Goal: Task Accomplishment & Management: Complete application form

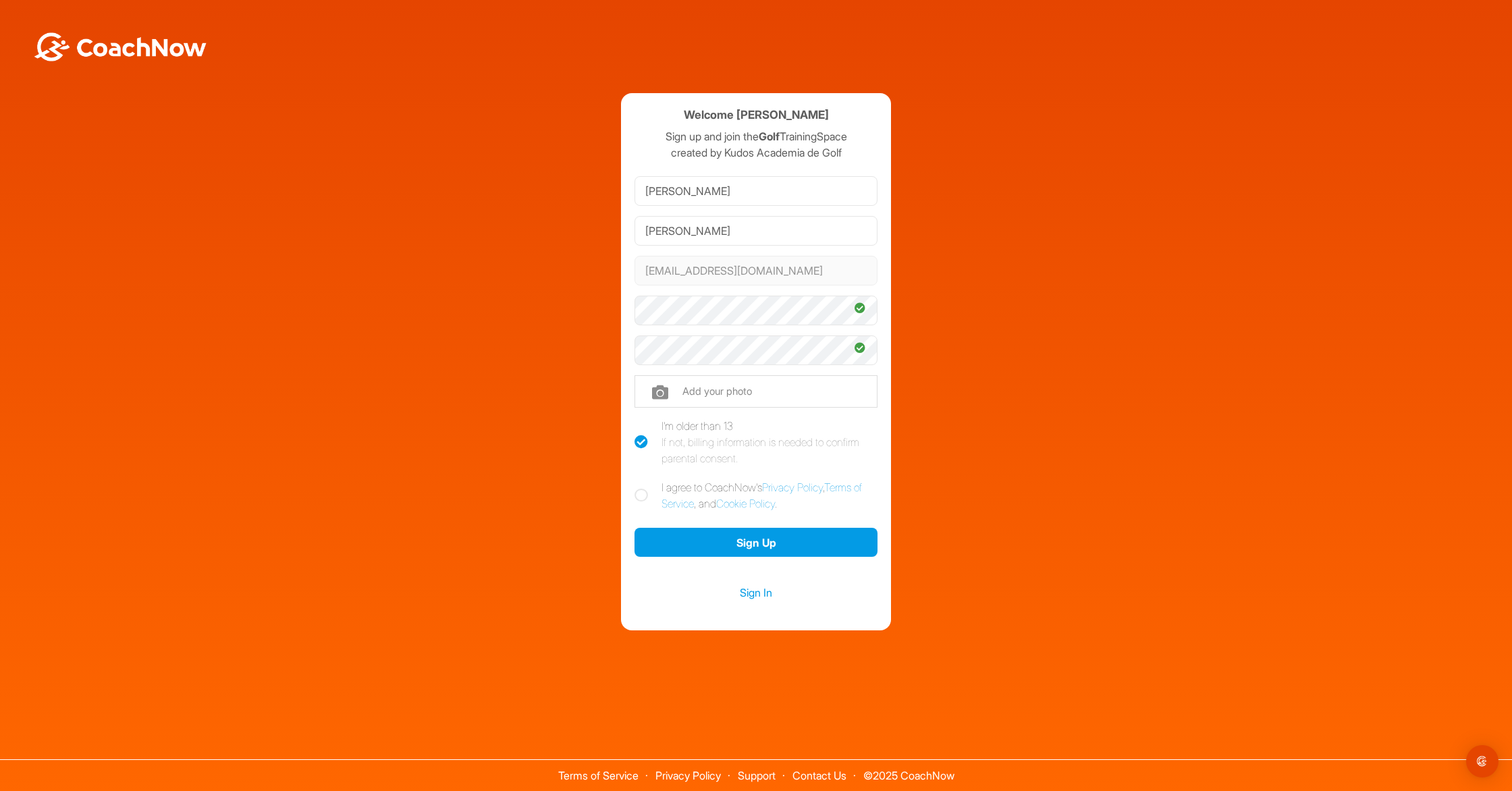
click at [643, 498] on icon at bounding box center [641, 495] width 13 height 13
click at [643, 488] on input "I agree to CoachNow's Privacy Policy , Terms of Service , and Cookie Policy ." at bounding box center [639, 483] width 9 height 9
checkbox input "true"
click at [776, 548] on button "Sign Up" at bounding box center [756, 542] width 243 height 29
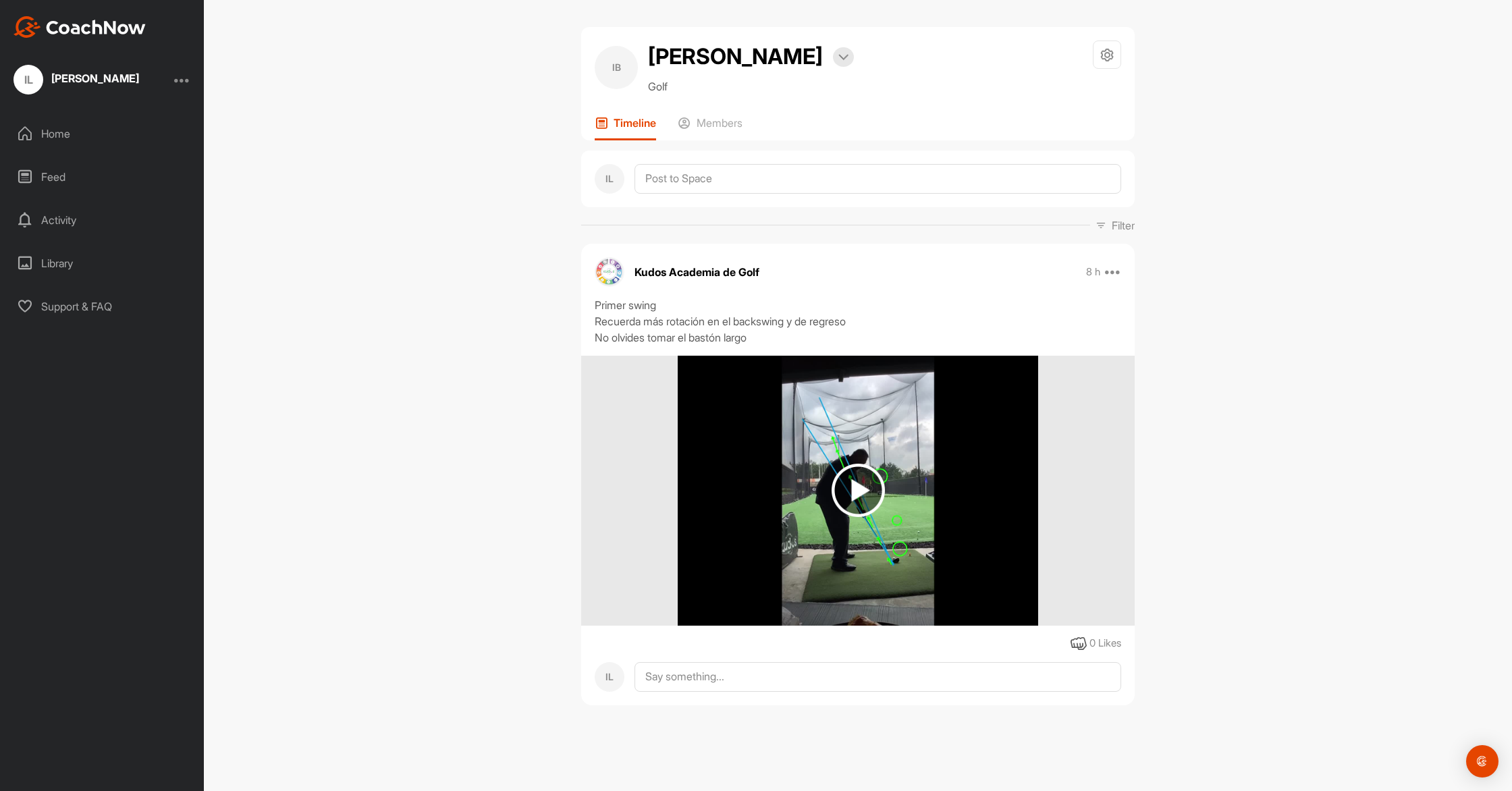
click at [861, 517] on img at bounding box center [858, 490] width 53 height 53
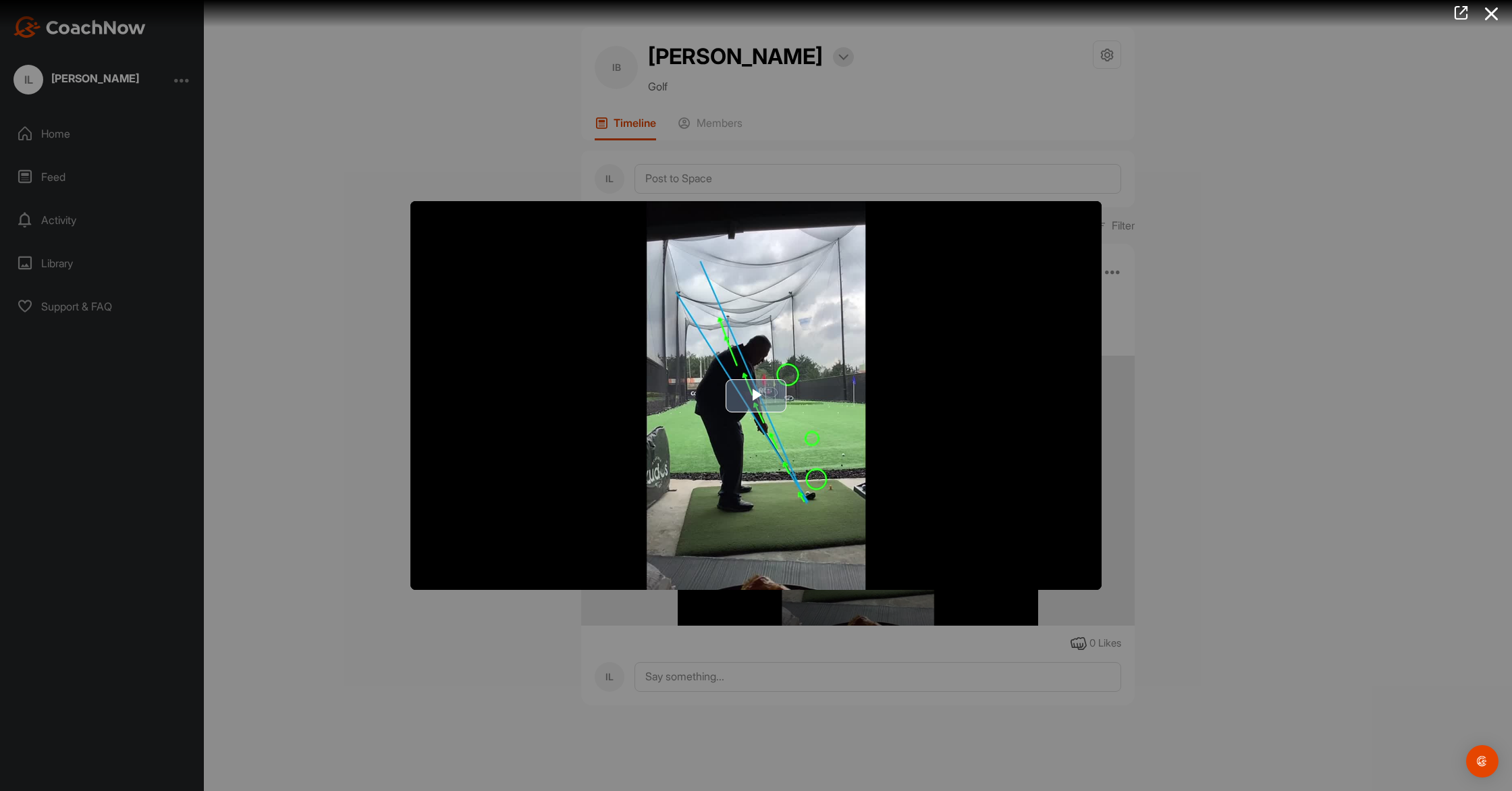
click at [756, 395] on span "Video Player" at bounding box center [756, 395] width 0 height 0
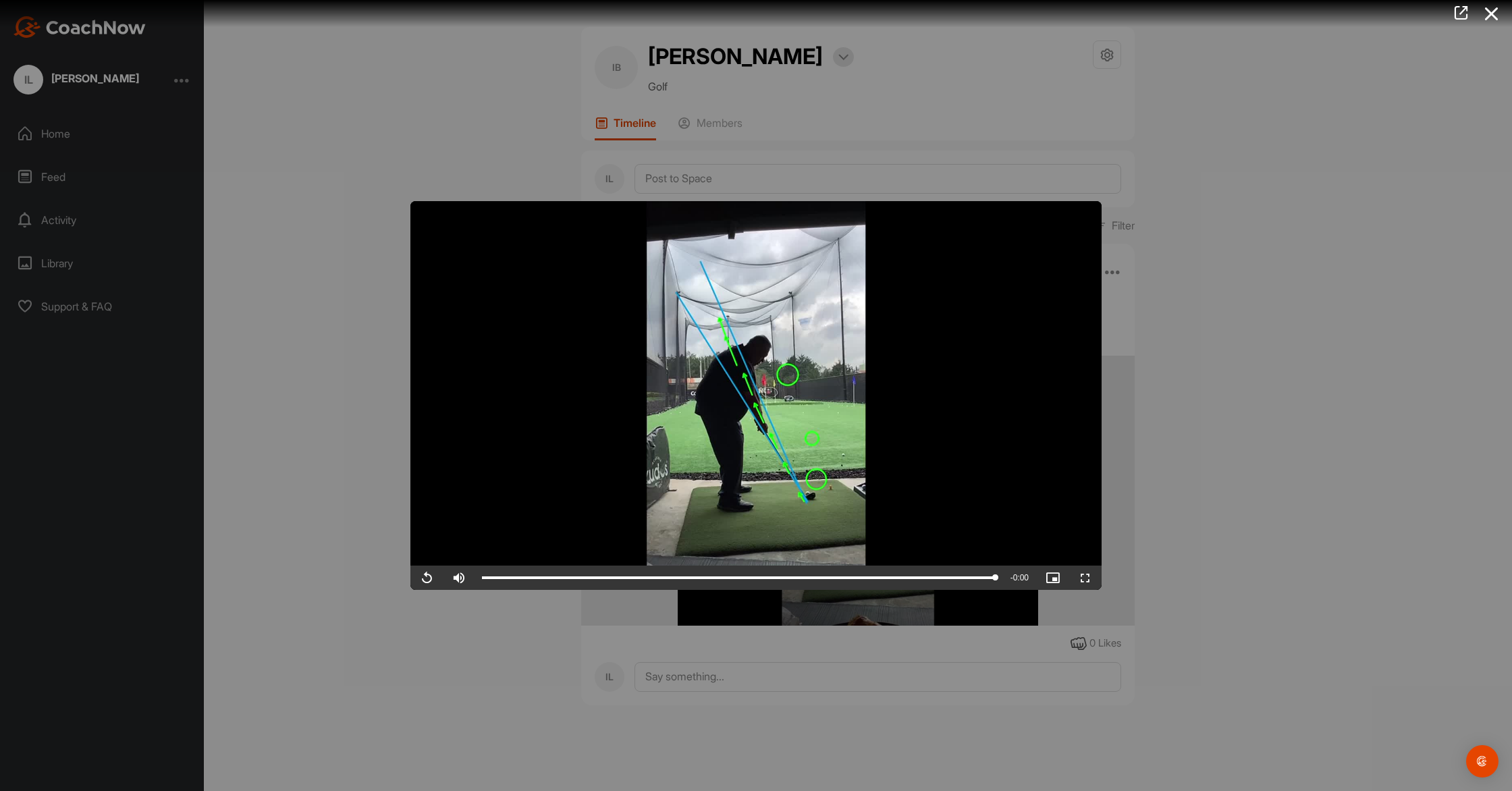
click at [406, 107] on div at bounding box center [756, 395] width 1512 height 791
